Goal: Information Seeking & Learning: Learn about a topic

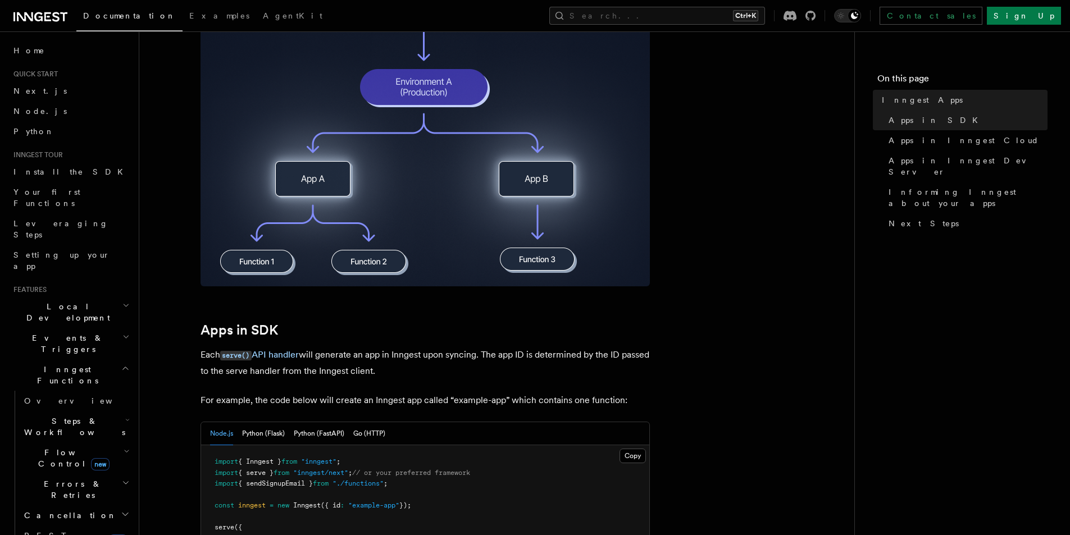
scroll to position [393, 0]
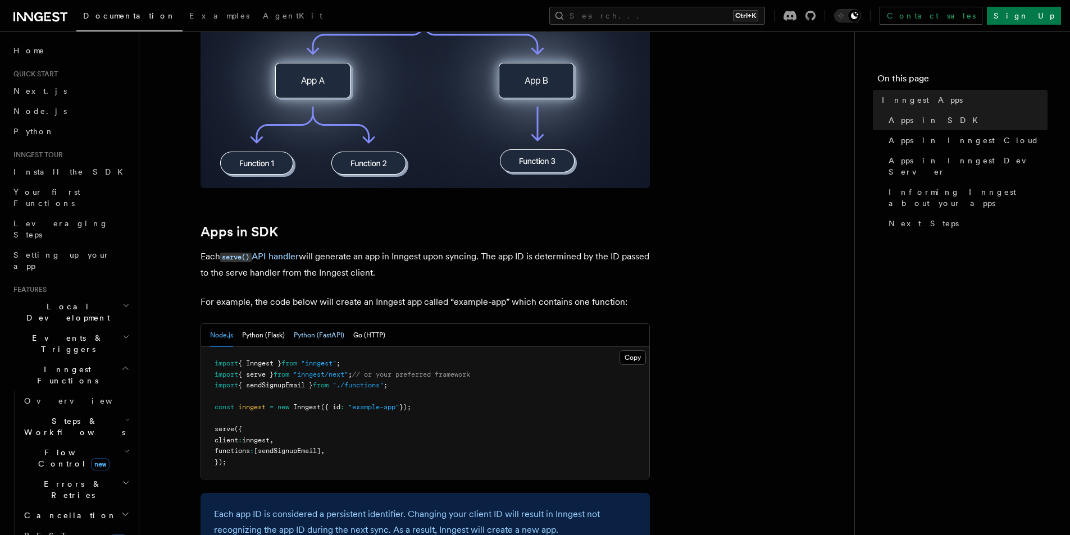
click at [305, 339] on button "Python (FastAPI)" at bounding box center [319, 335] width 51 height 23
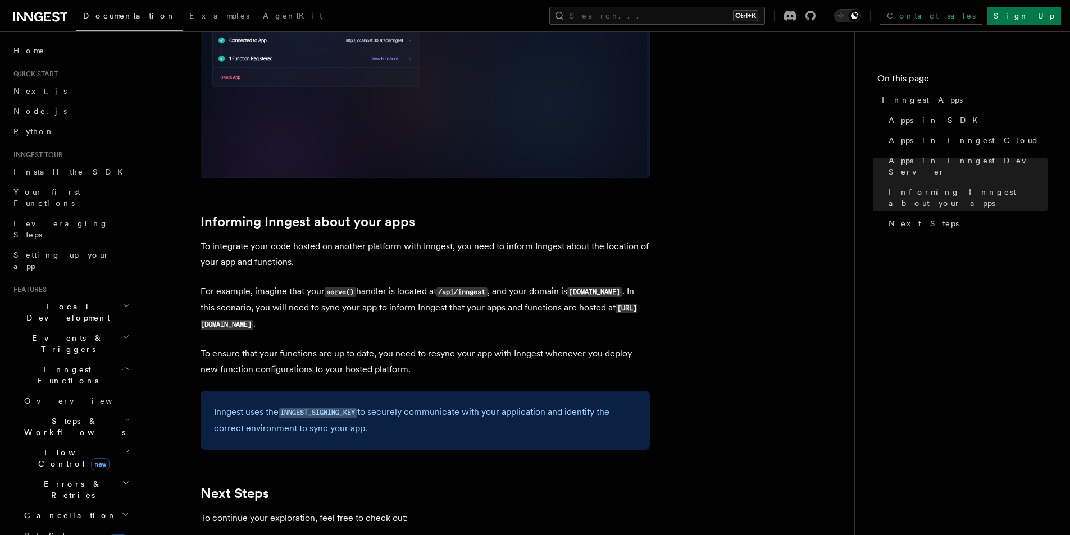
scroll to position [1668, 0]
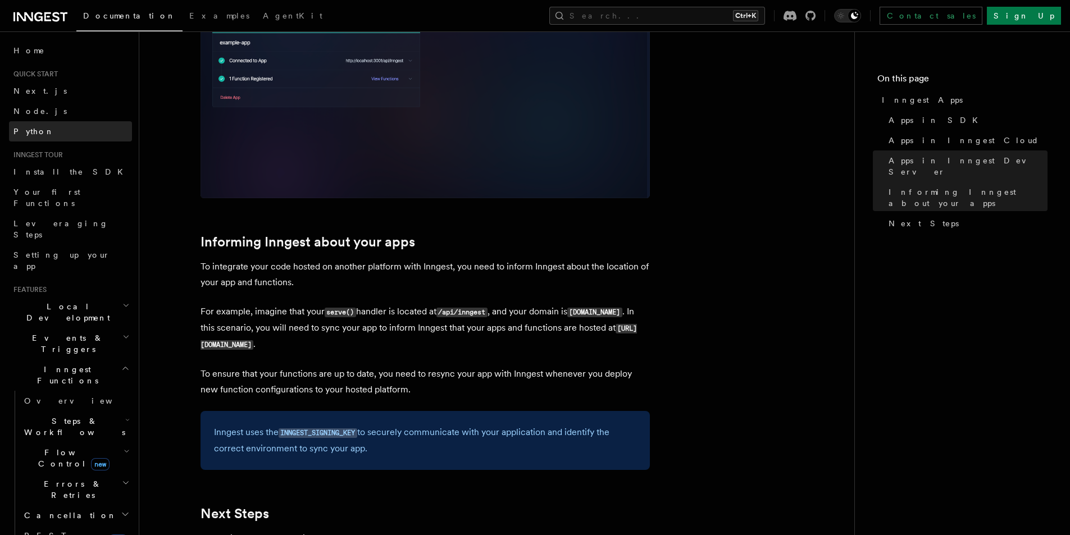
click at [39, 132] on link "Python" at bounding box center [70, 131] width 123 height 20
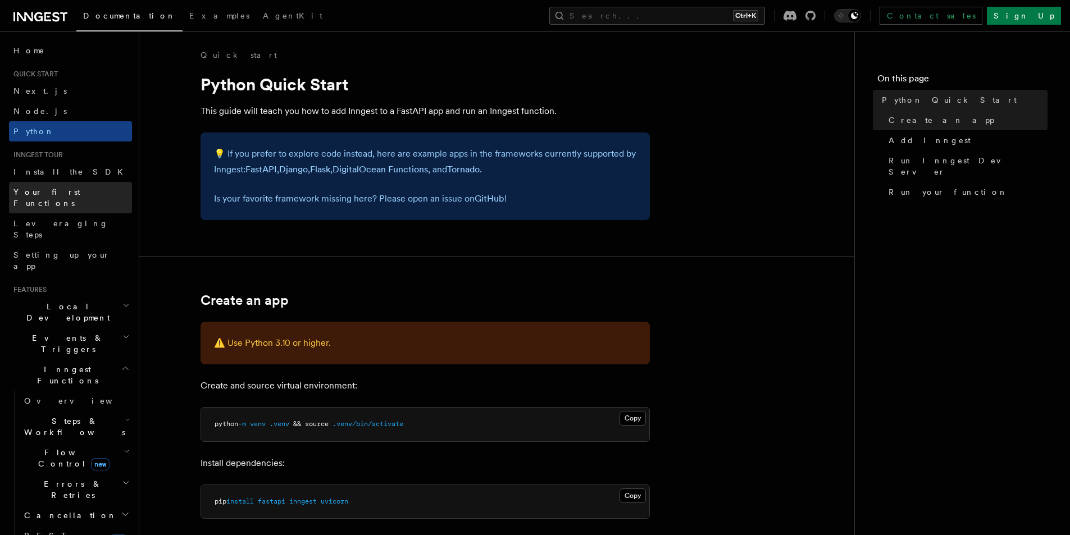
click at [79, 195] on span "Your first Functions" at bounding box center [46, 198] width 67 height 20
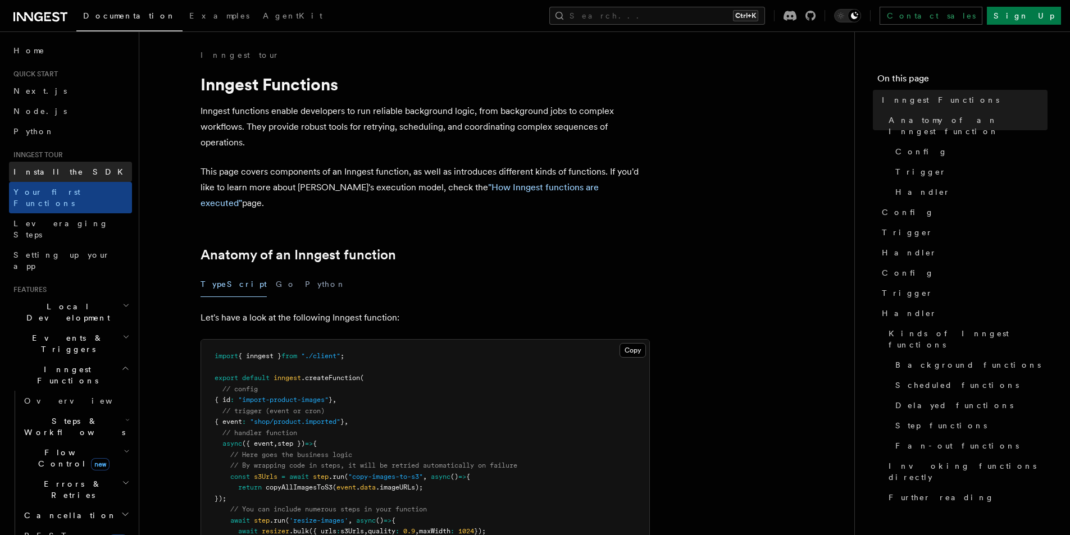
click at [75, 173] on link "Install the SDK" at bounding box center [70, 172] width 123 height 20
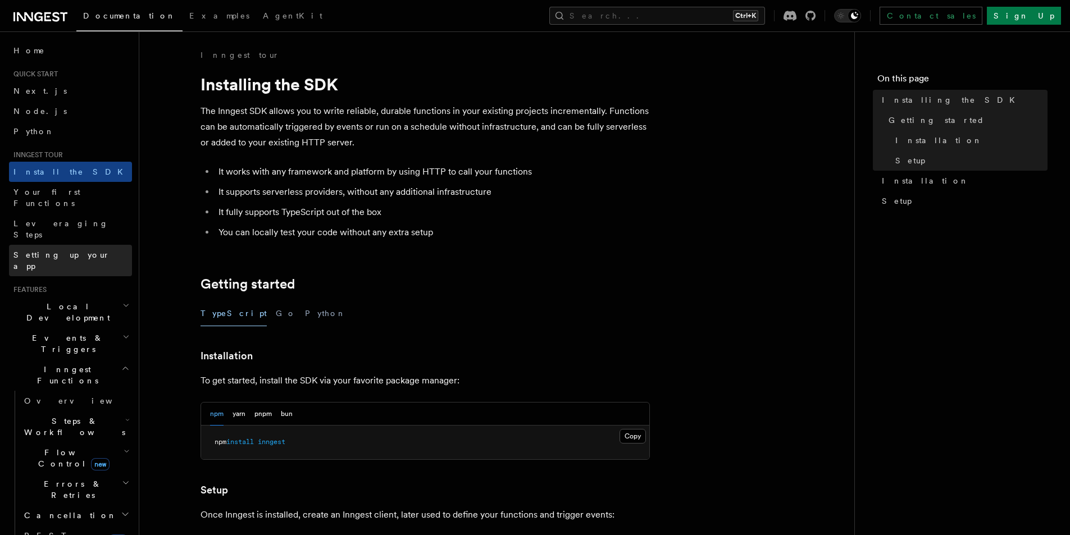
click at [80, 245] on link "Setting up your app" at bounding box center [70, 260] width 123 height 31
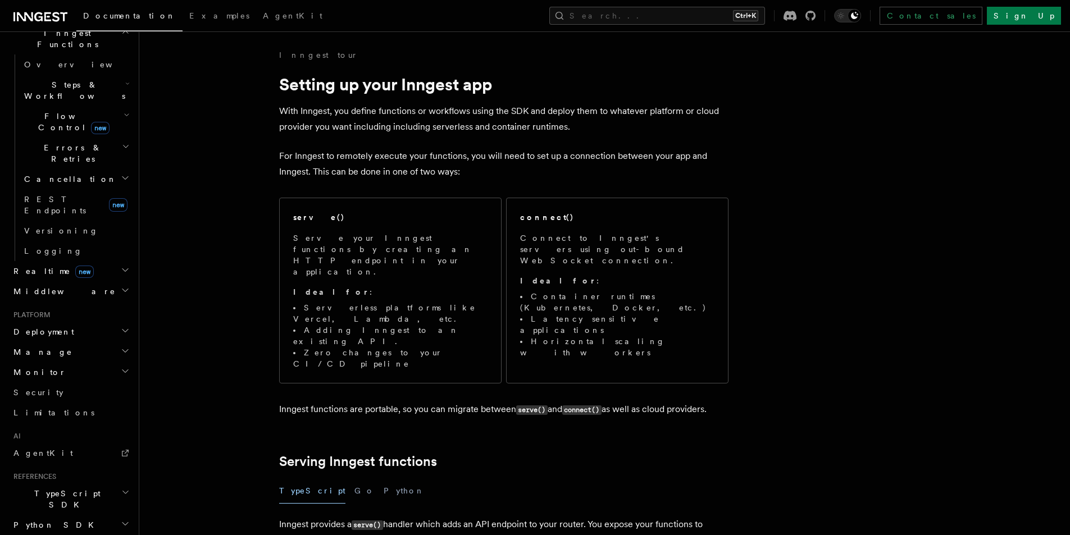
scroll to position [337, 0]
click at [67, 514] on h2 "Python SDK" at bounding box center [70, 524] width 123 height 20
click at [77, 534] on link "Introduction" at bounding box center [76, 544] width 112 height 20
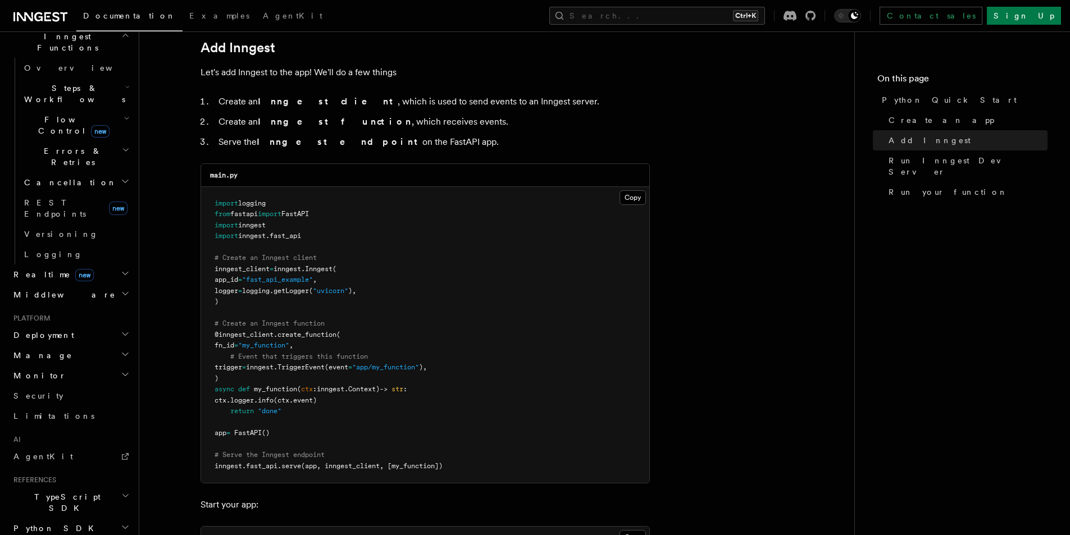
scroll to position [337, 0]
click at [35, 442] on link "AgentKit" at bounding box center [70, 452] width 123 height 20
